Goal: Book appointment/travel/reservation

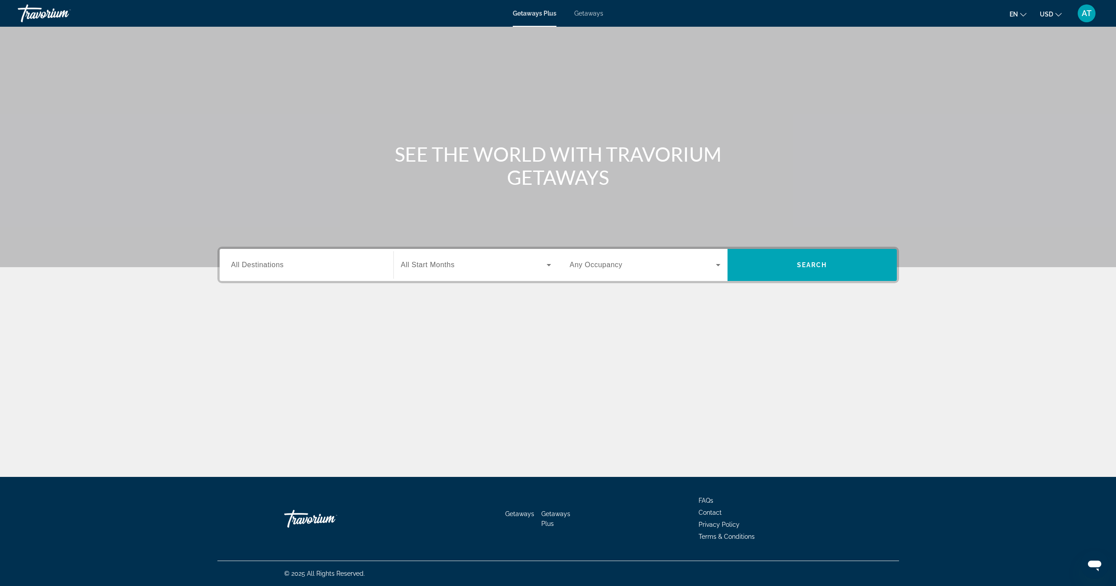
click at [270, 264] on span "All Destinations" at bounding box center [257, 265] width 53 height 8
click at [270, 264] on input "Destination All Destinations" at bounding box center [306, 265] width 151 height 11
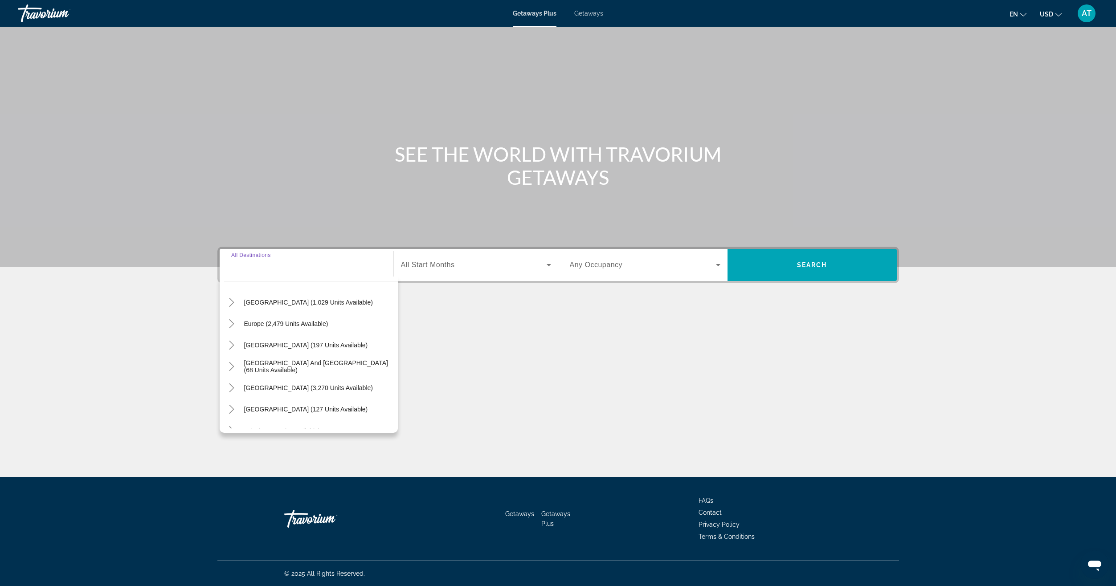
scroll to position [89, 0]
click at [308, 325] on span "Europe (2,479 units available)" at bounding box center [286, 323] width 84 height 7
type input "**********"
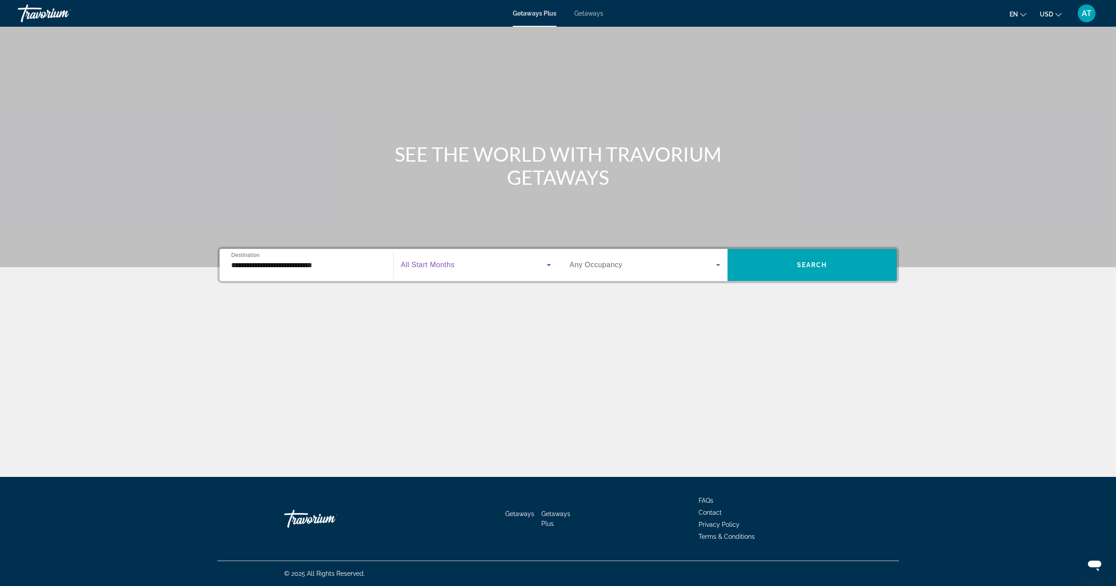
click at [475, 266] on span "Search widget" at bounding box center [474, 265] width 146 height 11
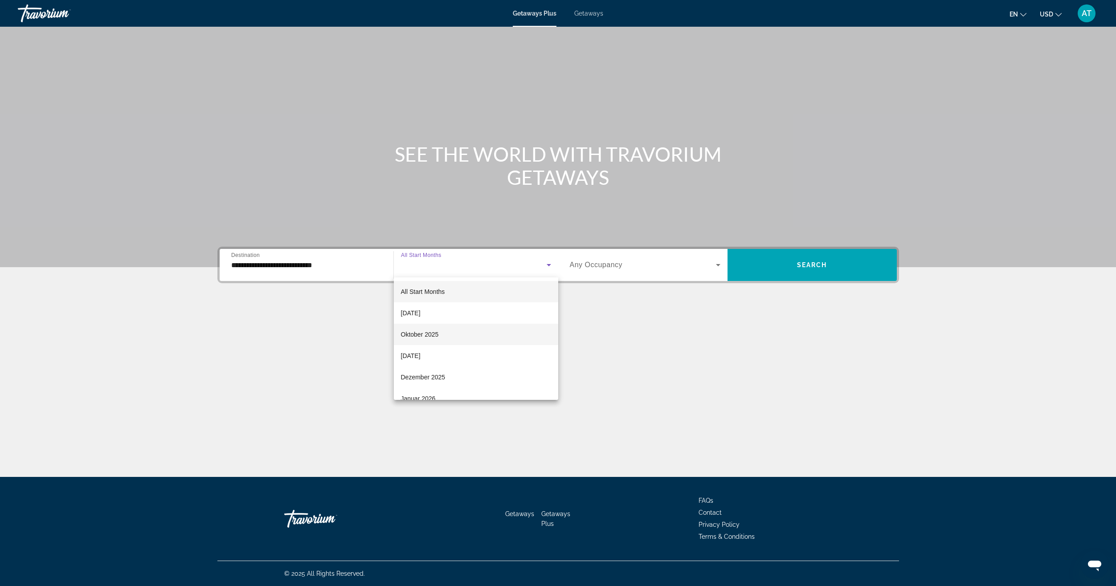
click at [455, 339] on mat-option "Oktober 2025" at bounding box center [476, 334] width 164 height 21
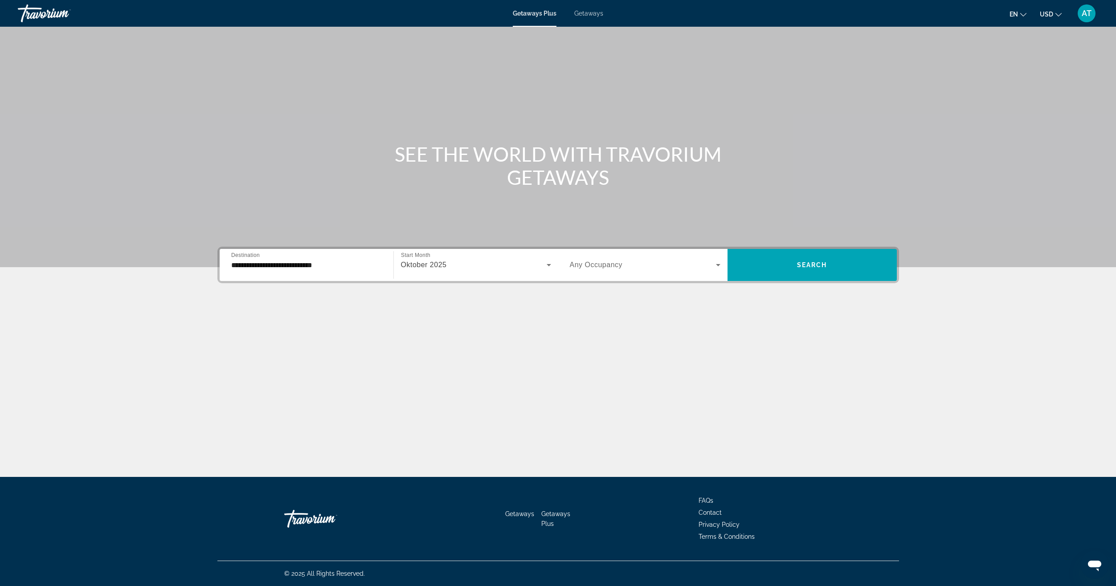
click at [589, 265] on span "Any Occupancy" at bounding box center [596, 265] width 53 height 8
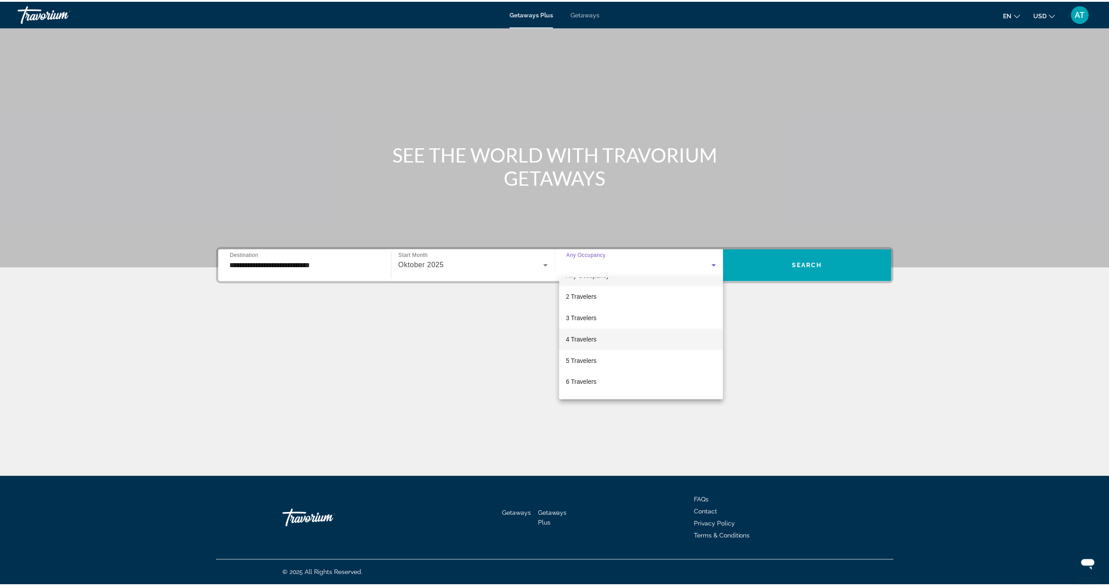
scroll to position [0, 0]
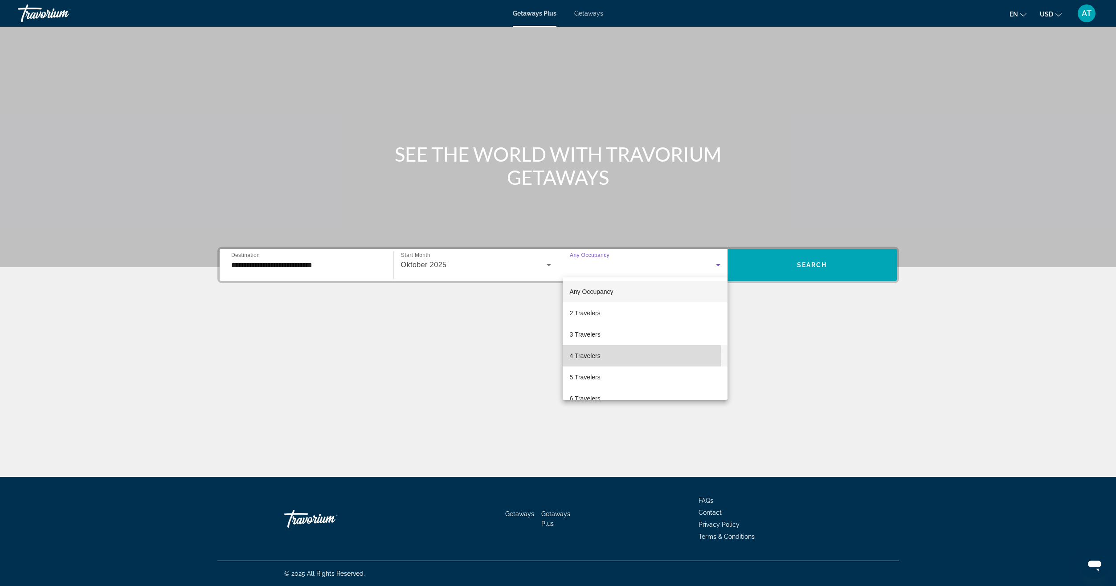
click at [597, 356] on span "4 Travelers" at bounding box center [585, 356] width 31 height 11
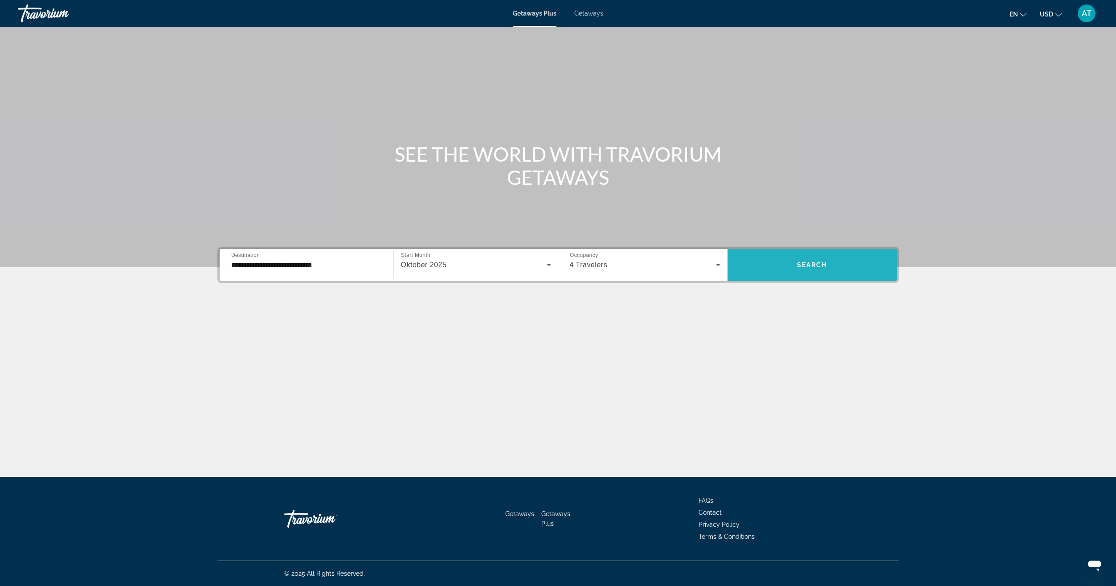
click at [792, 260] on span "Search widget" at bounding box center [811, 264] width 169 height 21
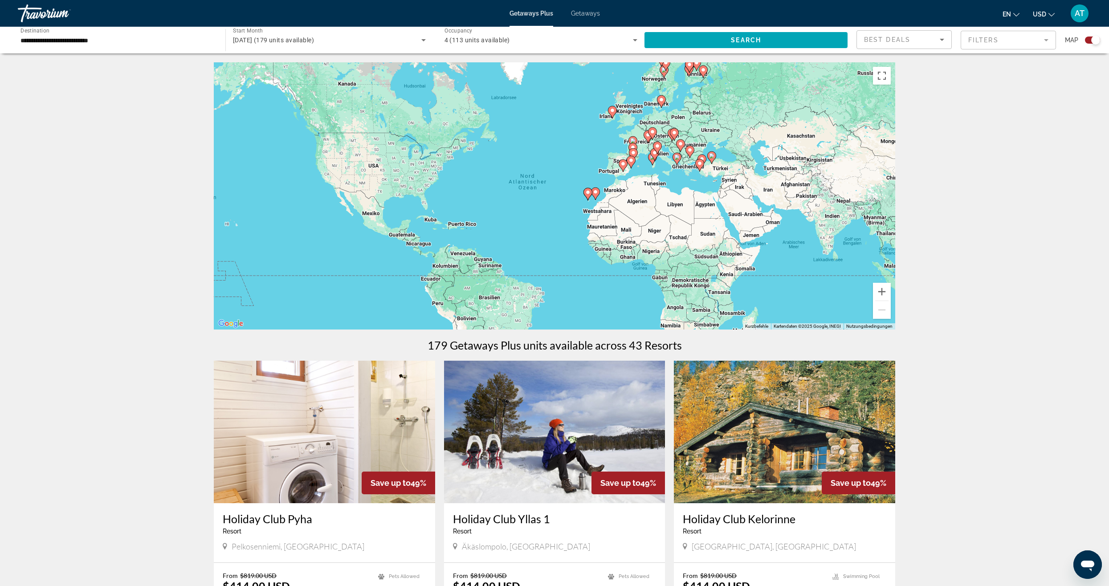
click at [114, 48] on div "**********" at bounding box center [116, 40] width 193 height 25
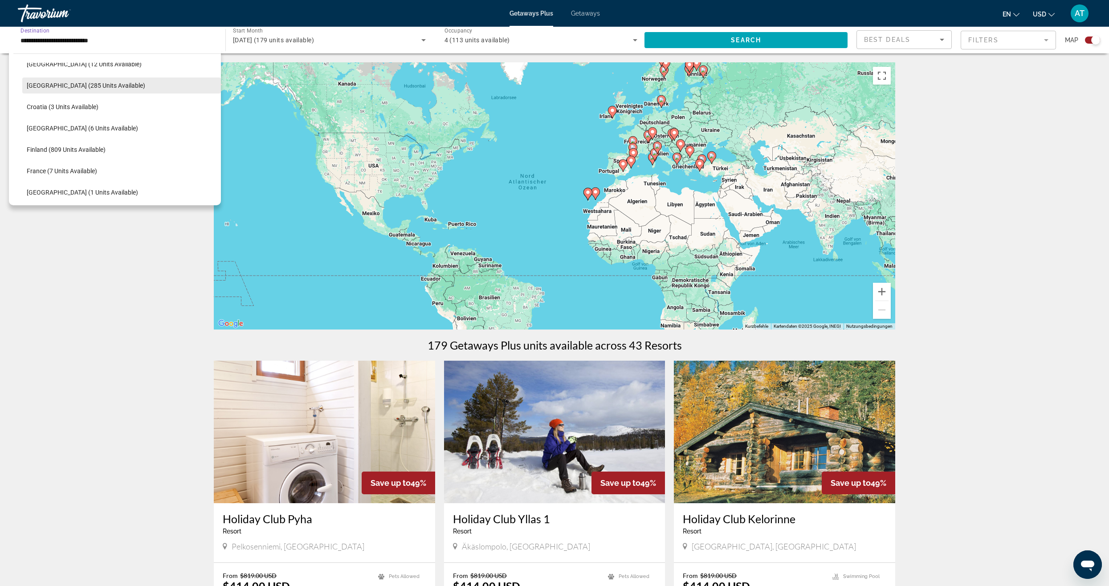
scroll to position [187, 0]
click at [72, 136] on span "Search widget" at bounding box center [121, 126] width 199 height 21
type input "**********"
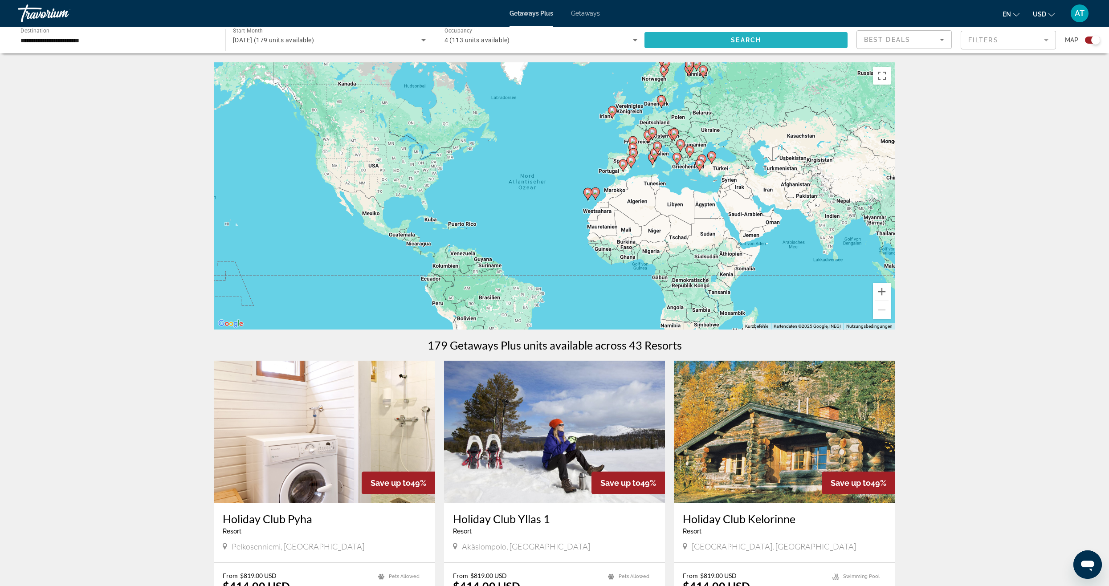
click at [746, 45] on span "Search widget" at bounding box center [745, 39] width 203 height 21
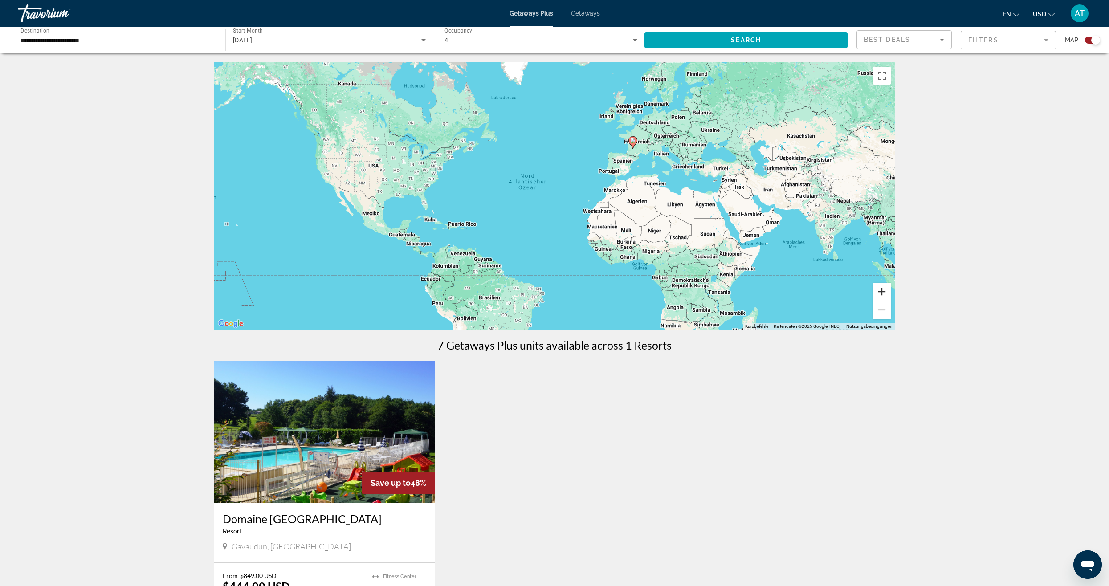
click at [881, 289] on button "Vergrößern" at bounding box center [882, 292] width 18 height 18
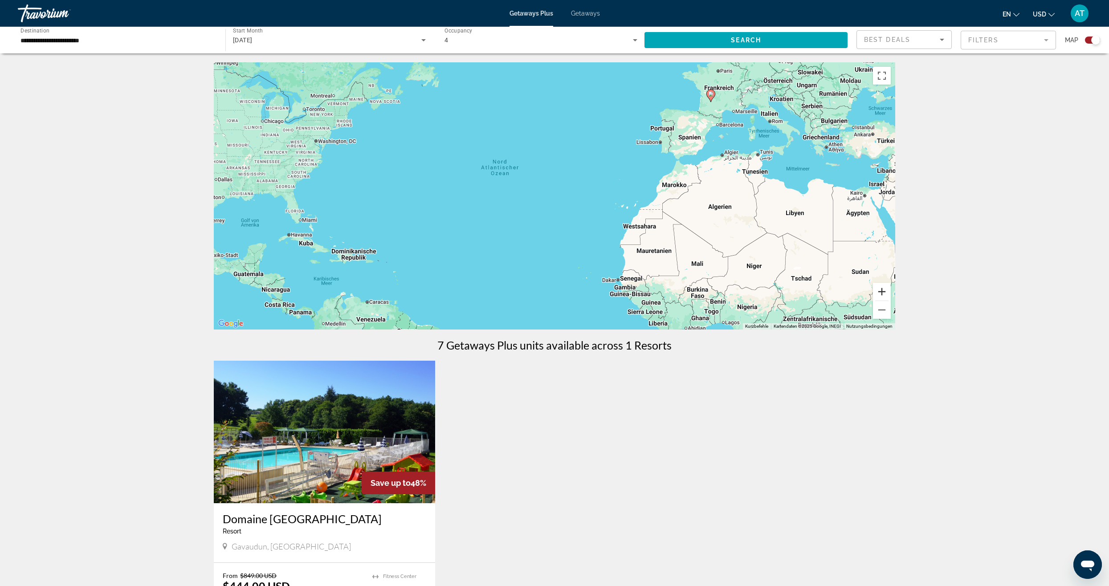
click at [881, 289] on button "Vergrößern" at bounding box center [882, 292] width 18 height 18
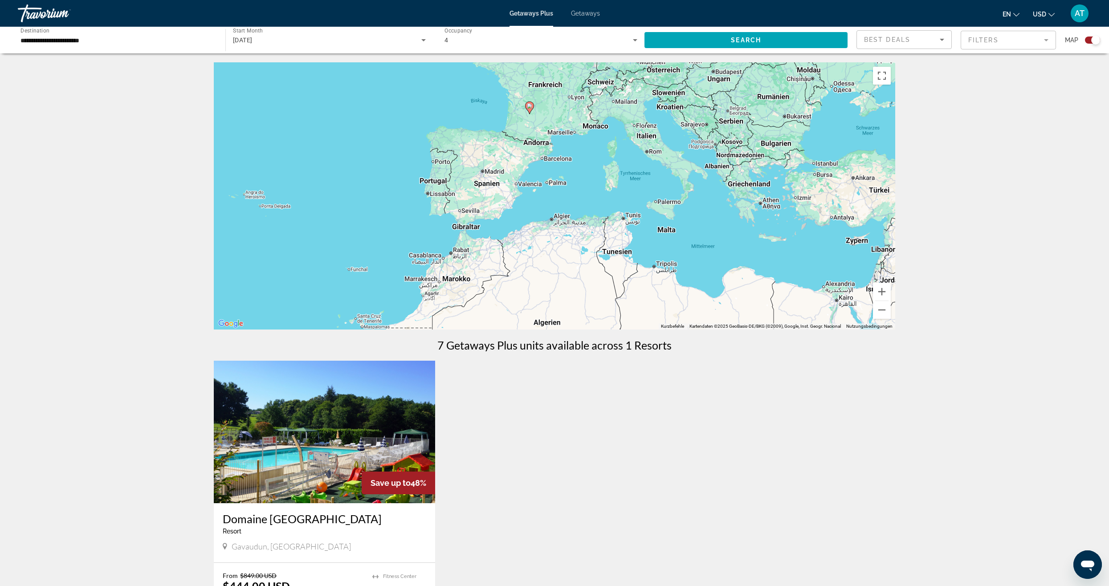
drag, startPoint x: 832, startPoint y: 252, endPoint x: 492, endPoint y: 357, distance: 355.8
click at [492, 357] on div "← Nach links → Nach rechts ↑ Nach oben ↓ Nach unten + Heranzoomen - Herauszoome…" at bounding box center [554, 371] width 717 height 619
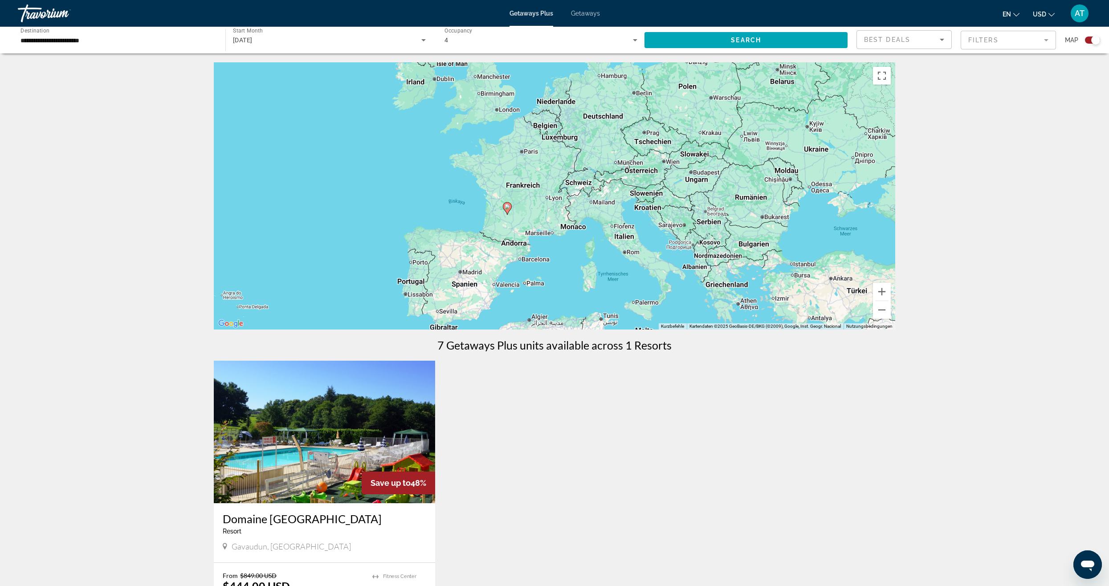
drag, startPoint x: 572, startPoint y: 152, endPoint x: 549, endPoint y: 245, distance: 96.5
click at [549, 245] on div "Um den Modus zum Ziehen mit der Tastatur zu aktivieren, drückst du Alt + Eingab…" at bounding box center [554, 195] width 681 height 267
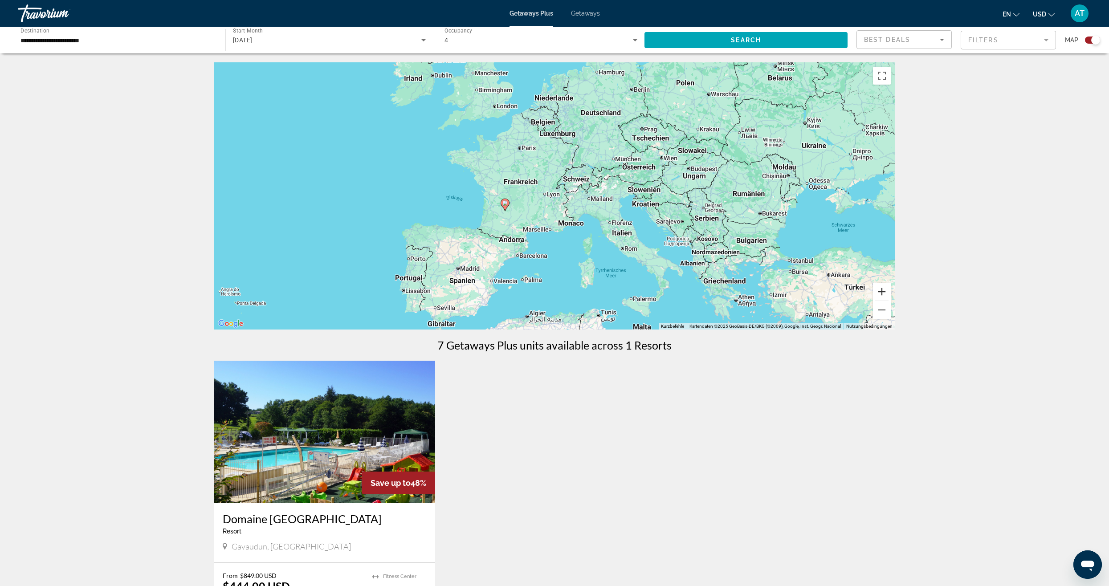
click at [886, 294] on button "Vergrößern" at bounding box center [882, 292] width 18 height 18
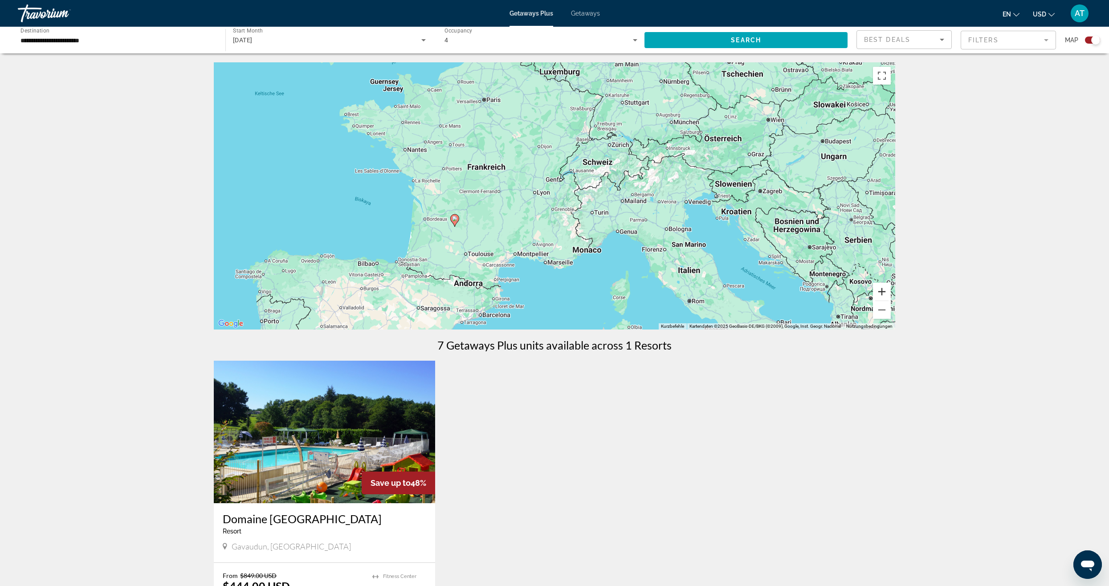
click at [886, 294] on button "Vergrößern" at bounding box center [882, 292] width 18 height 18
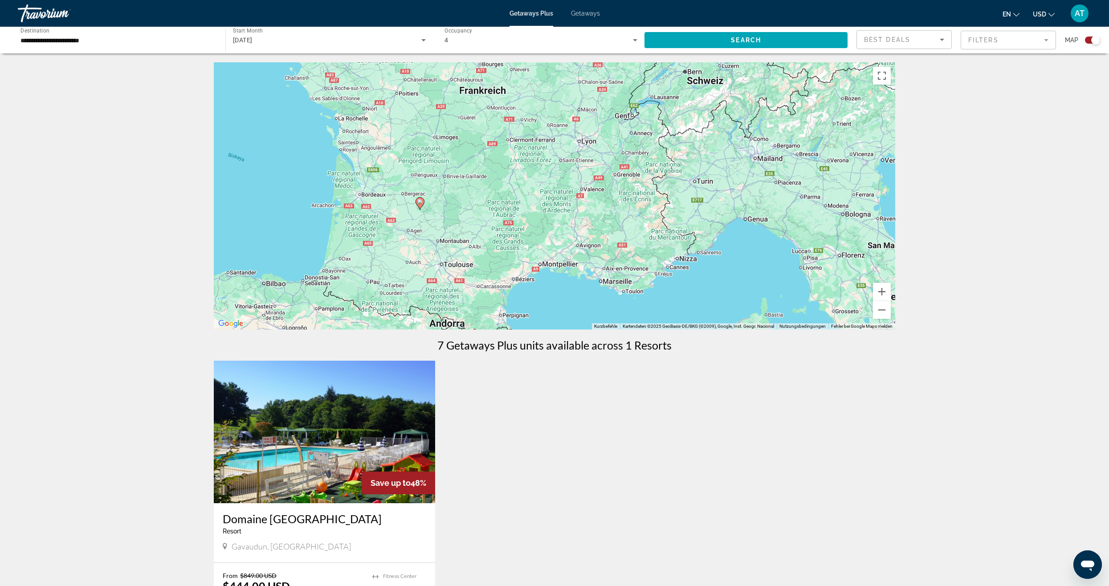
drag, startPoint x: 641, startPoint y: 289, endPoint x: 707, endPoint y: 241, distance: 81.0
click at [707, 241] on div "Um den Modus zum Ziehen mit der Tastatur zu aktivieren, drückst du Alt + Eingab…" at bounding box center [554, 195] width 681 height 267
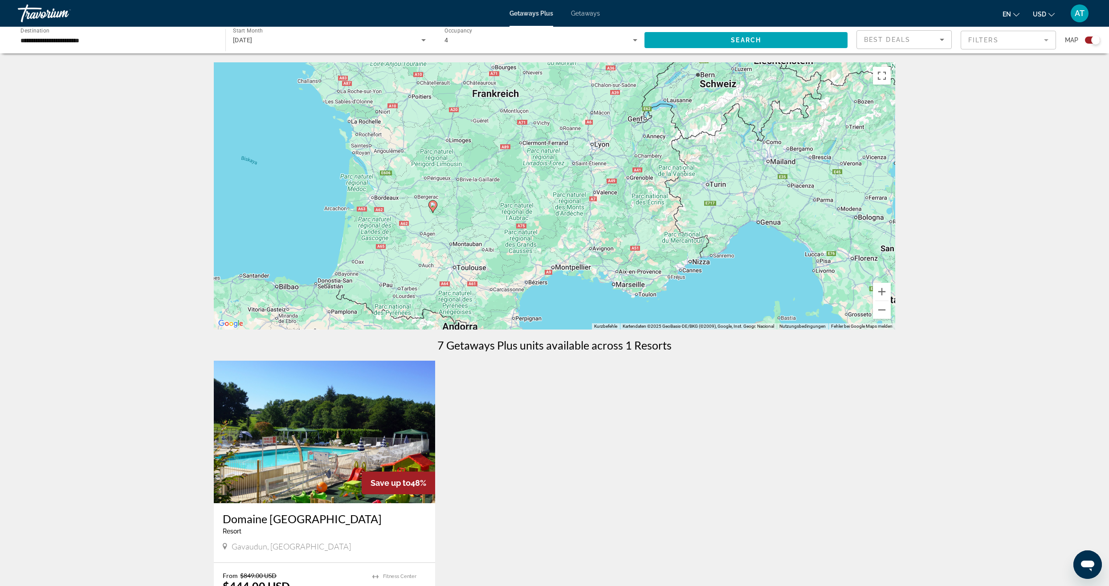
drag, startPoint x: 571, startPoint y: 229, endPoint x: 590, endPoint y: 235, distance: 19.7
click at [589, 235] on div "Um den Modus zum Ziehen mit der Tastatur zu aktivieren, drückst du Alt + Eingab…" at bounding box center [554, 195] width 681 height 267
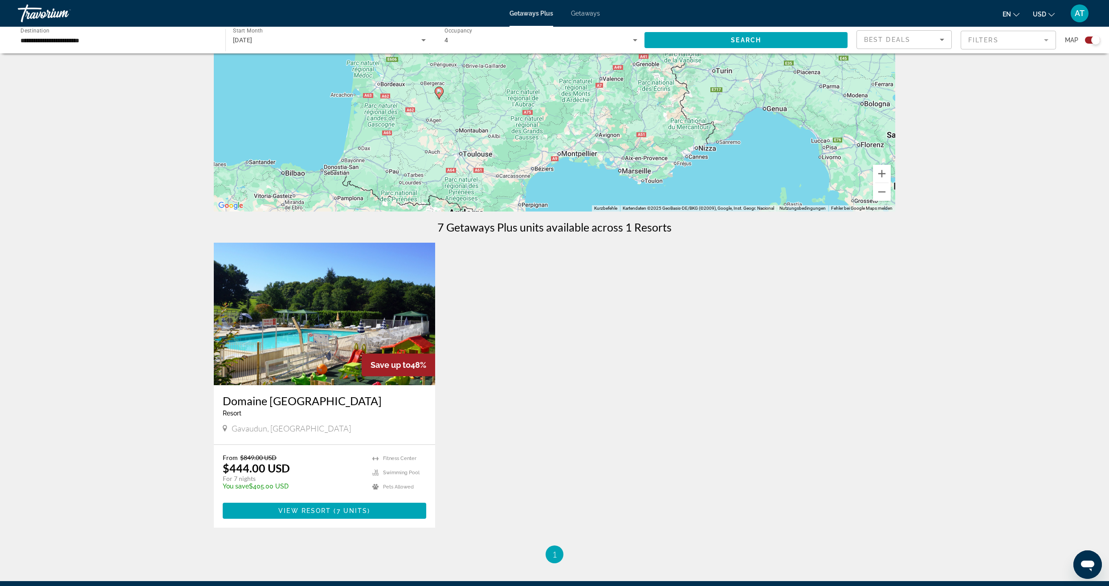
scroll to position [134, 0]
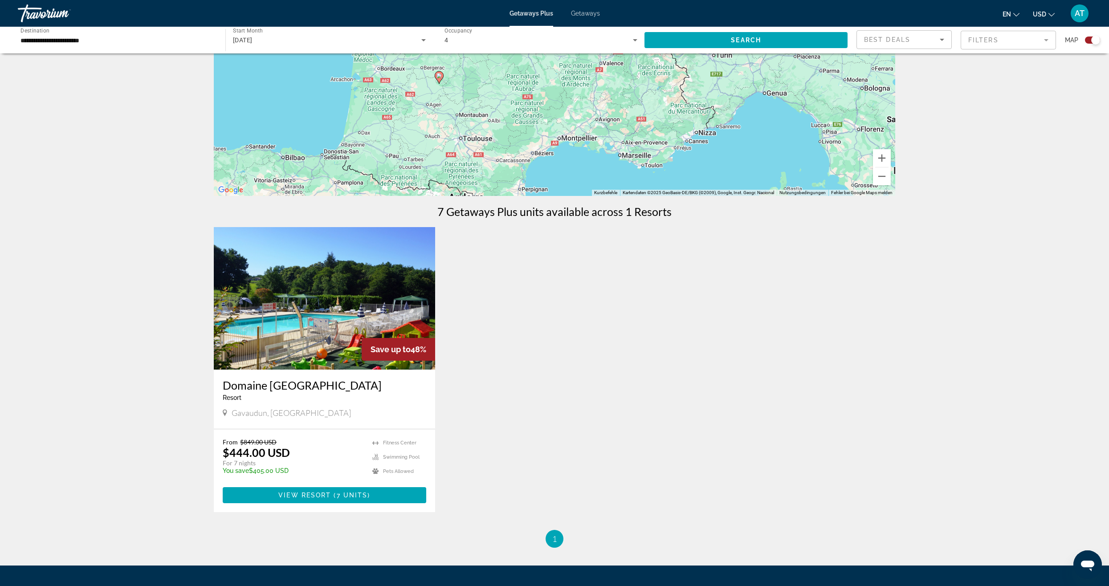
click at [350, 338] on img "Main content" at bounding box center [324, 298] width 221 height 143
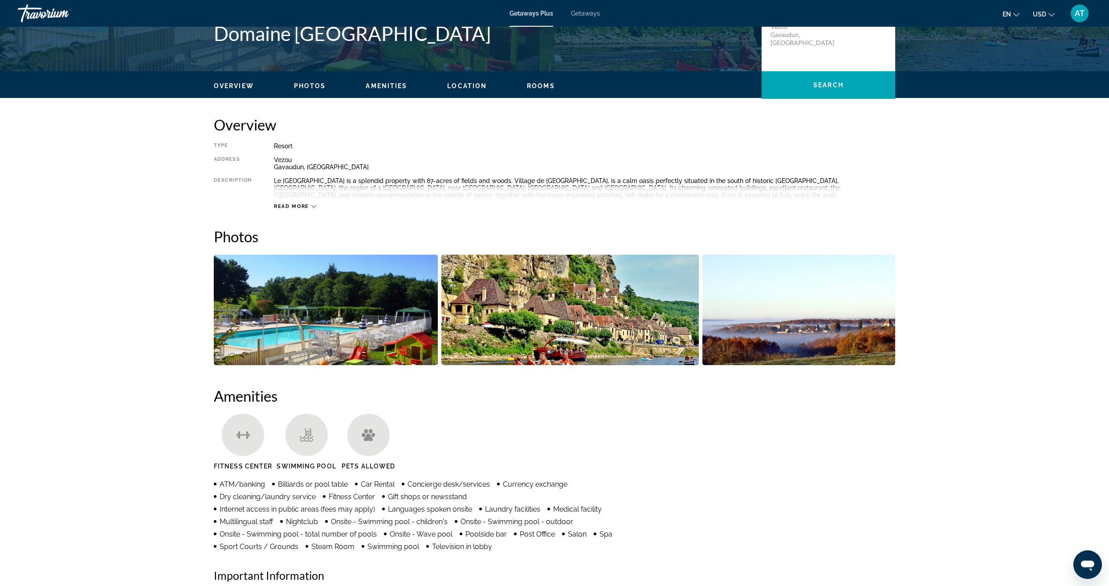
scroll to position [267, 0]
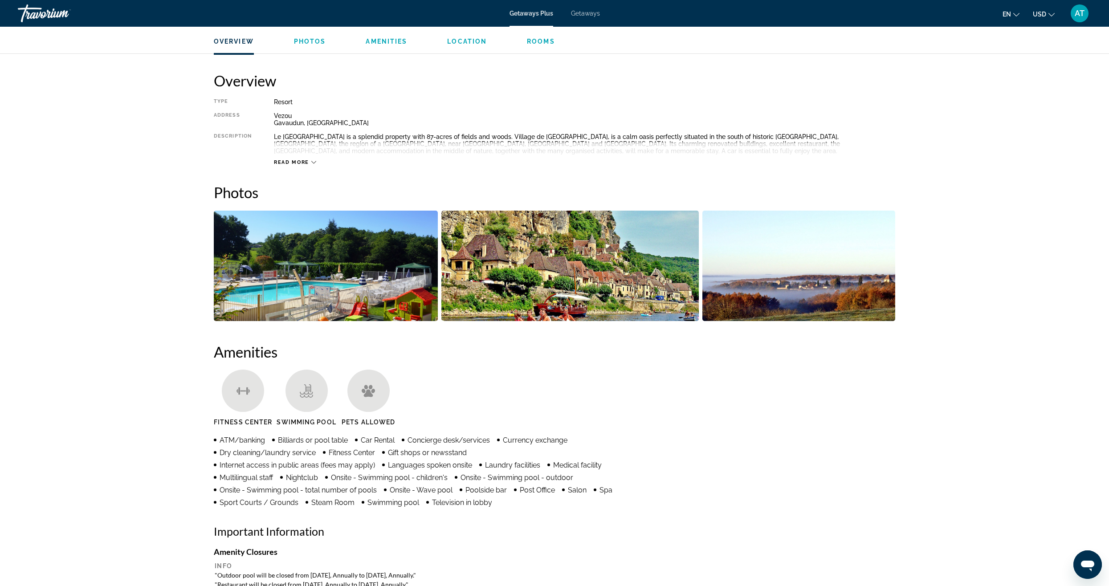
click at [654, 302] on img "Open full-screen image slider" at bounding box center [569, 266] width 257 height 110
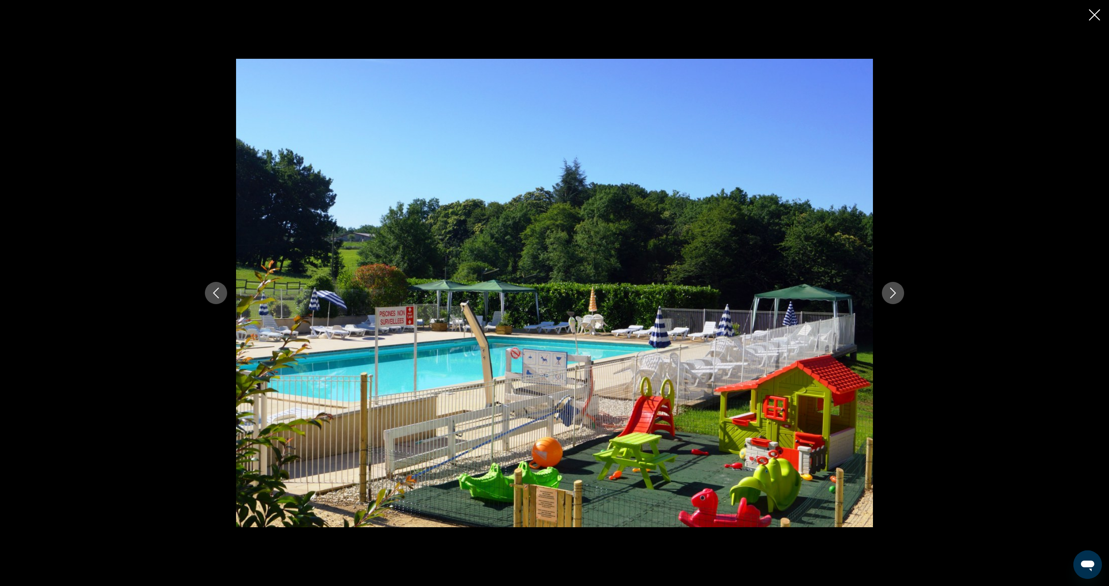
click at [890, 293] on icon "Next image" at bounding box center [893, 293] width 11 height 11
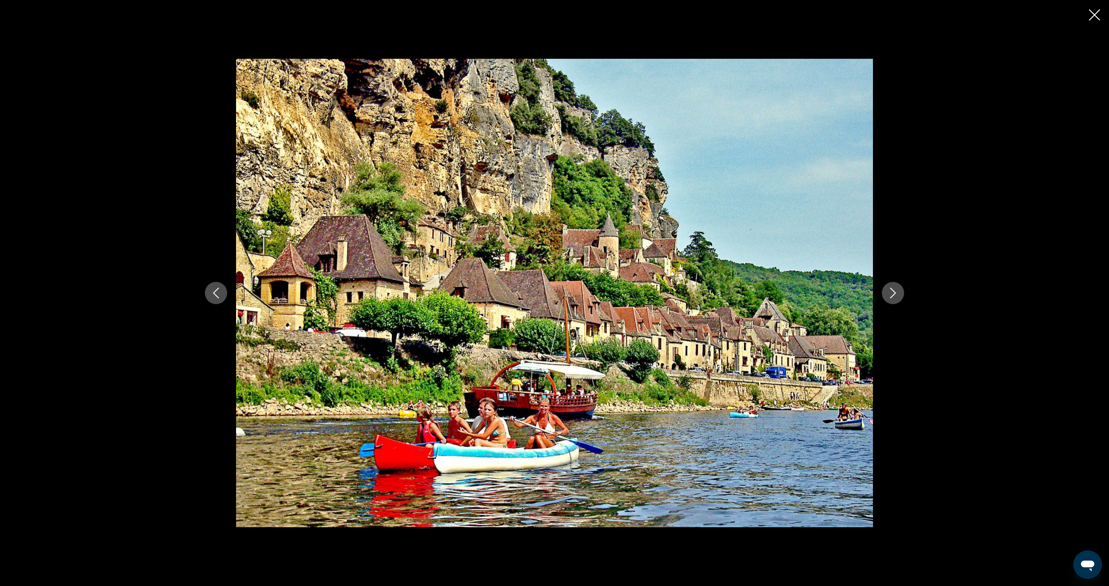
click at [1048, 220] on div "prev next" at bounding box center [554, 293] width 1109 height 586
drag, startPoint x: 906, startPoint y: 215, endPoint x: 901, endPoint y: 218, distance: 5.8
click at [905, 215] on div "prev next" at bounding box center [554, 293] width 717 height 469
click at [1100, 18] on icon "Close slideshow" at bounding box center [1094, 14] width 11 height 11
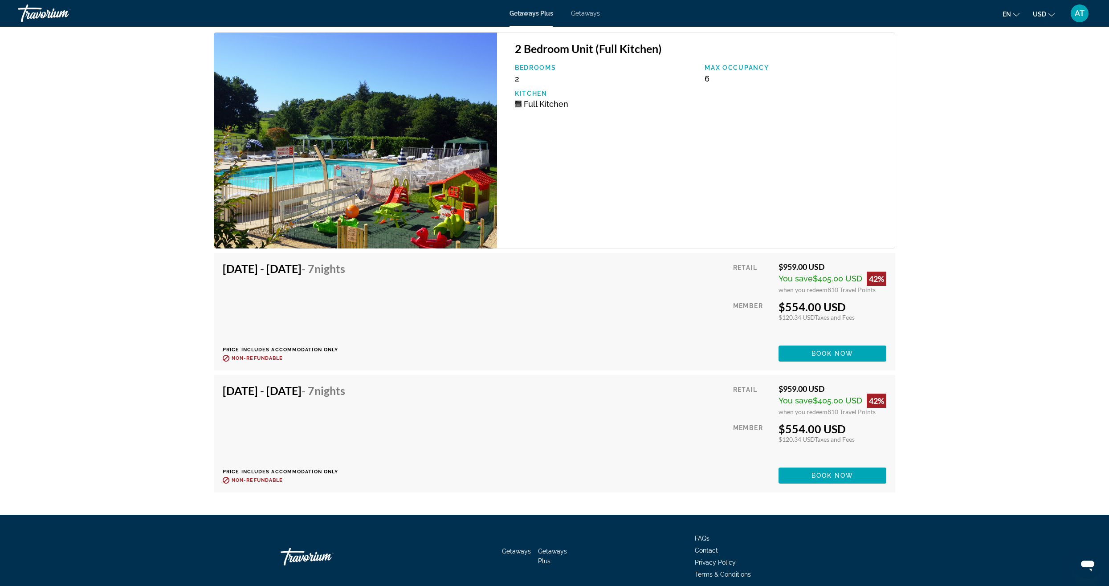
scroll to position [2138, 0]
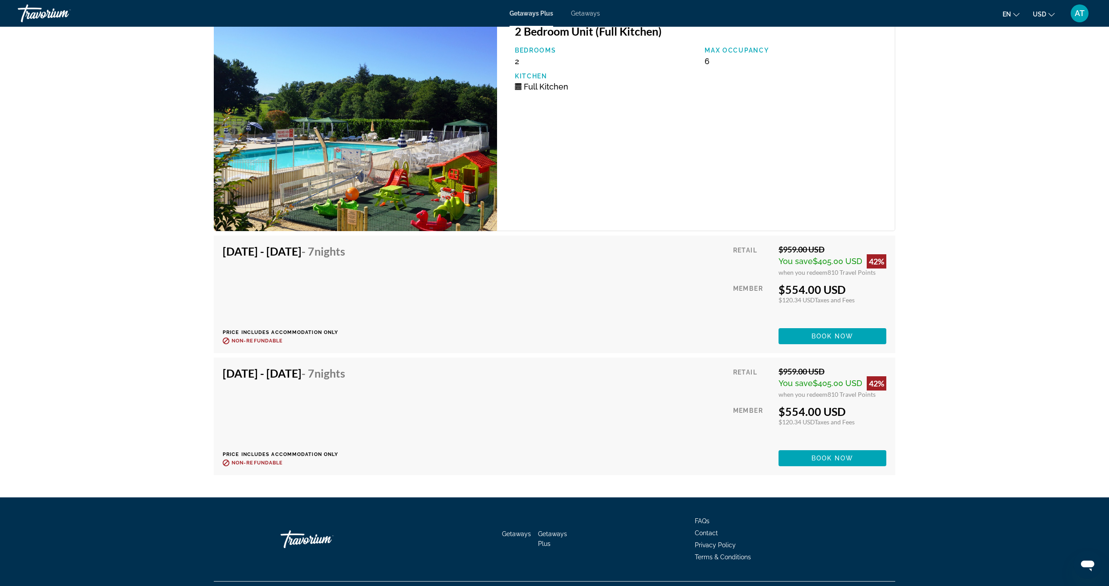
click at [637, 433] on div "[DATE] - [DATE] - 7 Nights Price includes accommodation only Refundable until :…" at bounding box center [555, 417] width 664 height 100
click at [827, 461] on span "Book now" at bounding box center [832, 458] width 42 height 7
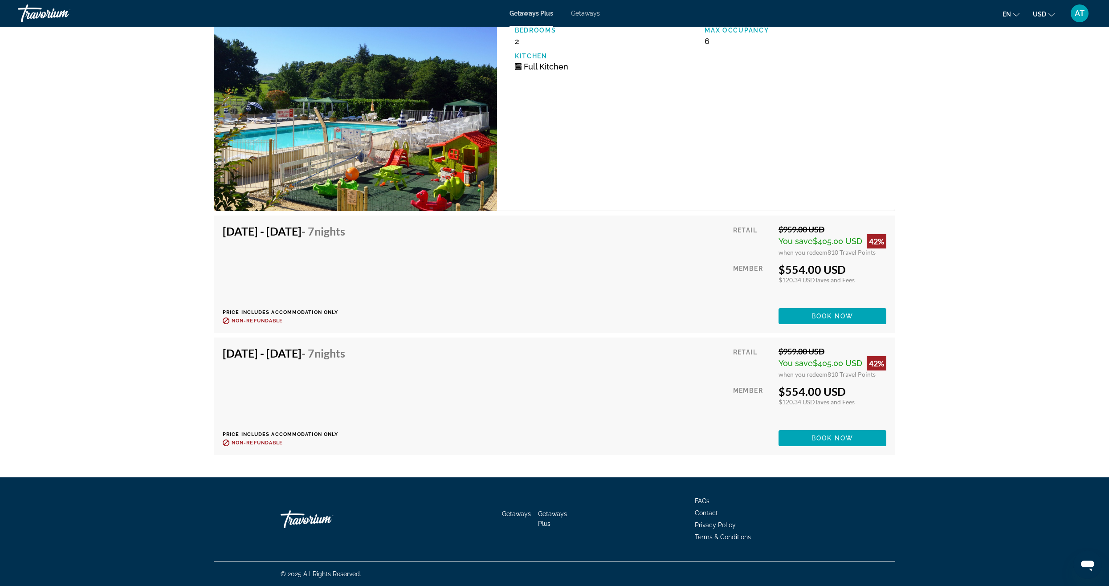
scroll to position [2158, 0]
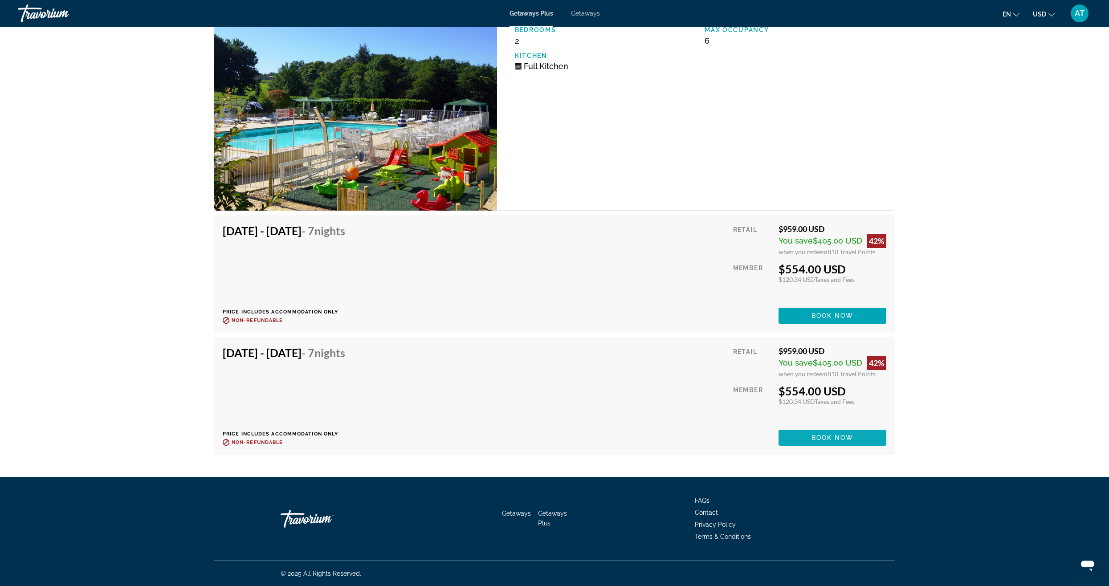
click at [856, 437] on span "Main content" at bounding box center [833, 437] width 108 height 21
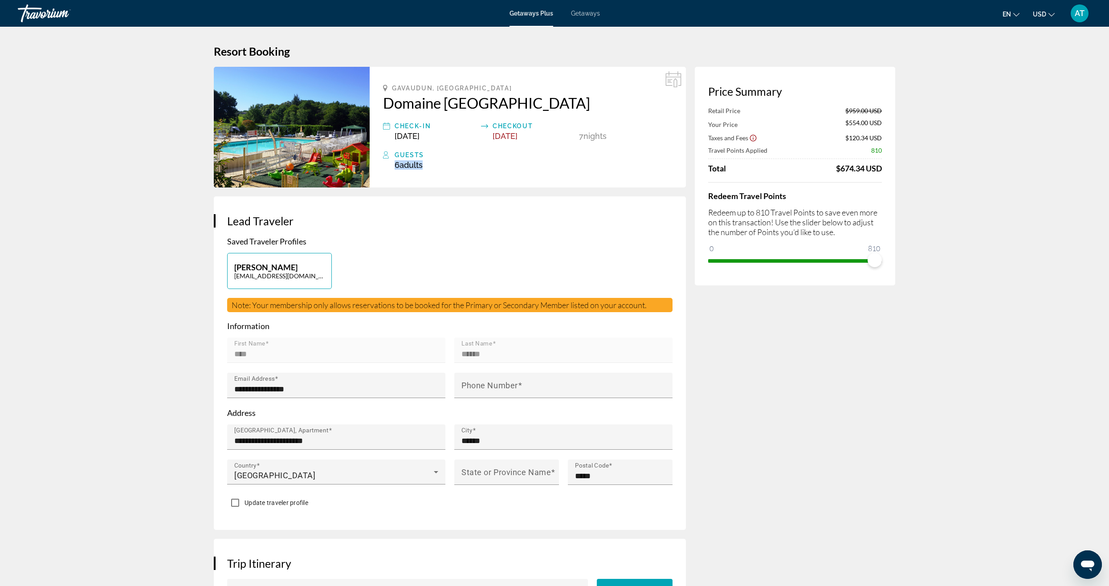
drag, startPoint x: 395, startPoint y: 165, endPoint x: 439, endPoint y: 165, distance: 44.1
click at [439, 165] on div "6 Adult Adults , Child Children" at bounding box center [534, 164] width 278 height 9
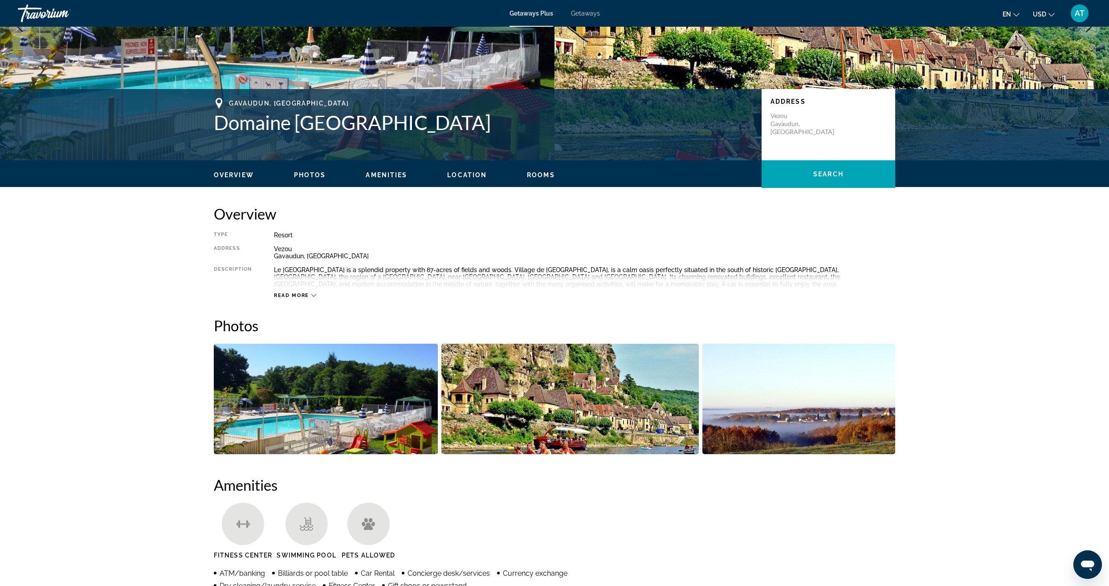
scroll to position [45, 0]
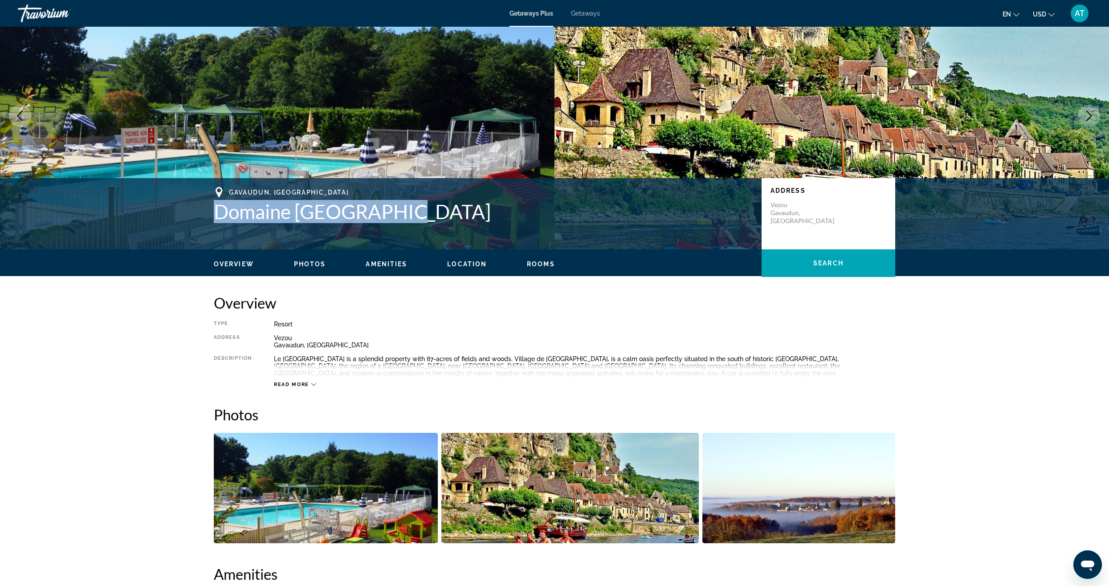
drag, startPoint x: 214, startPoint y: 209, endPoint x: 425, endPoint y: 226, distance: 211.3
click at [425, 226] on div "Gavaudun, [GEOGRAPHIC_DATA] Domaine De Gavaudun Address [GEOGRAPHIC_DATA], [GEO…" at bounding box center [554, 213] width 717 height 53
copy h1 "Domaine [GEOGRAPHIC_DATA]"
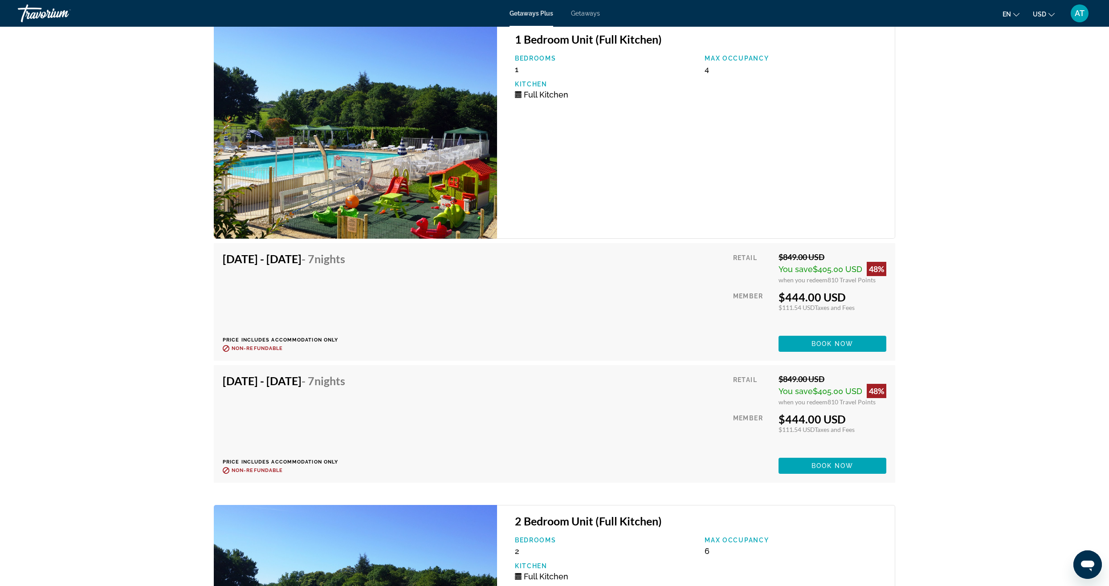
scroll to position [1381, 0]
